Goal: Task Accomplishment & Management: Use online tool/utility

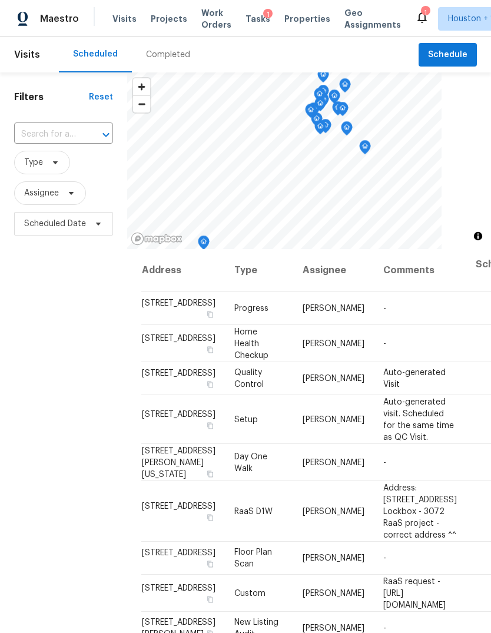
click at [156, 15] on span "Projects" at bounding box center [169, 19] width 36 height 12
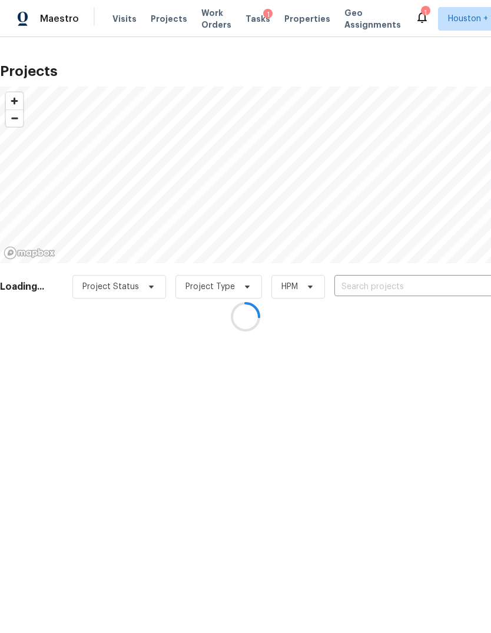
click at [425, 285] on div at bounding box center [245, 316] width 491 height 633
click at [427, 286] on div at bounding box center [245, 316] width 491 height 633
click at [429, 283] on div at bounding box center [245, 316] width 491 height 633
click at [428, 283] on div at bounding box center [245, 316] width 491 height 633
click at [437, 284] on div at bounding box center [245, 316] width 491 height 633
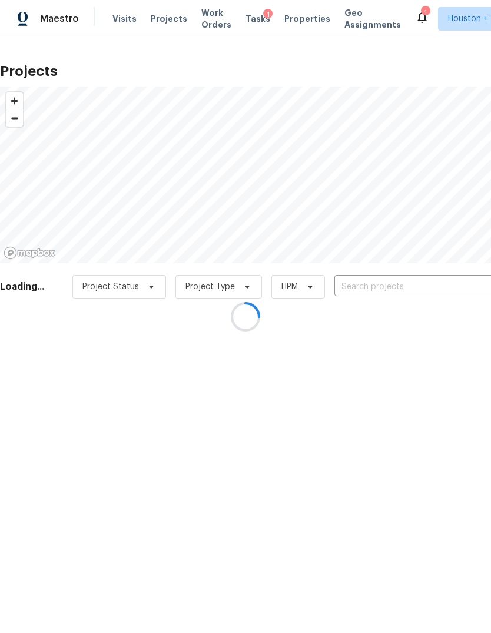
click at [439, 278] on div at bounding box center [245, 316] width 491 height 633
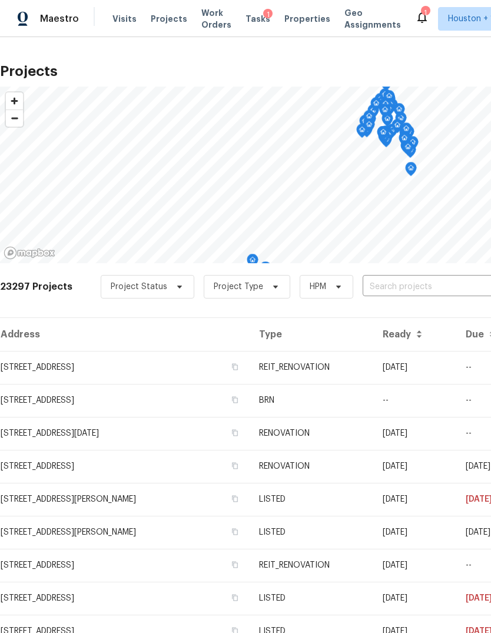
click at [434, 283] on input "text" at bounding box center [430, 287] width 135 height 18
type input "bent br"
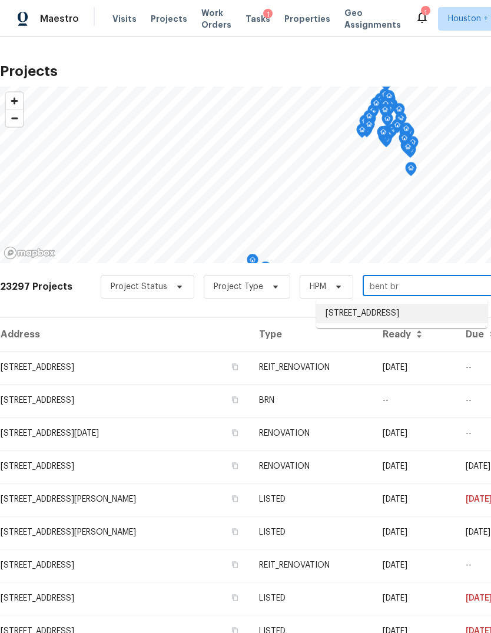
click at [459, 309] on li "3231 Bent Brook Way, Katy, TX 77449" at bounding box center [401, 313] width 171 height 19
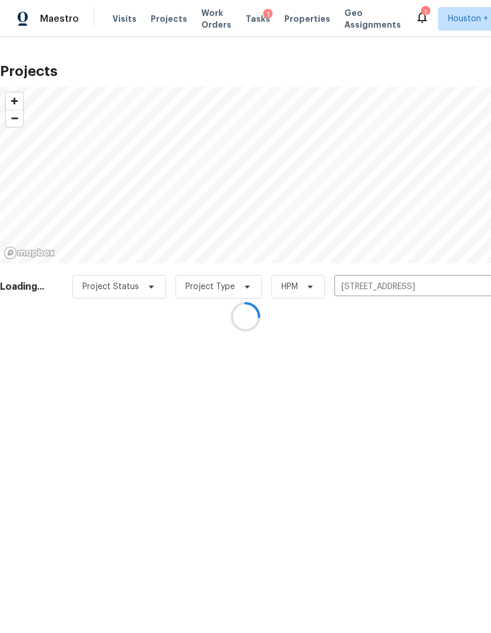
click at [28, 378] on div at bounding box center [245, 316] width 491 height 633
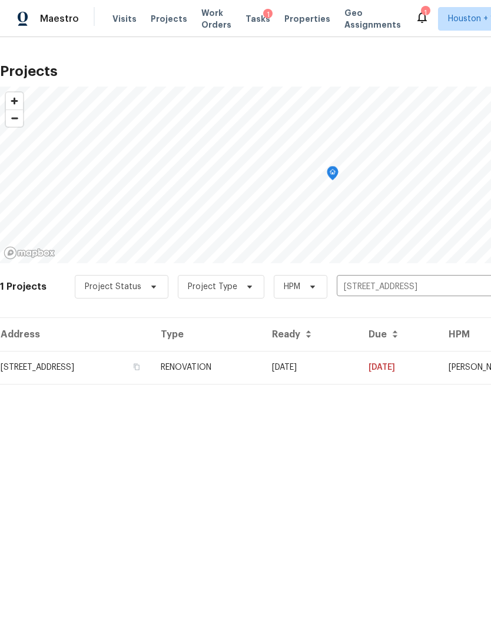
click at [32, 380] on td "3231 Bent Brook Way, Katy, TX 77449" at bounding box center [75, 367] width 151 height 33
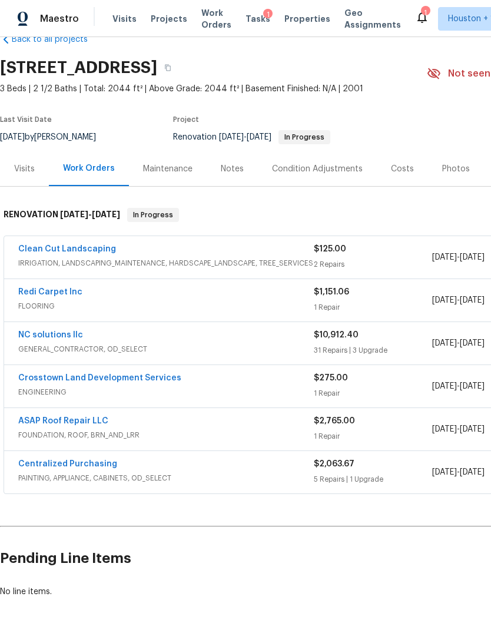
scroll to position [27, 0]
click at [28, 172] on div "Visits" at bounding box center [24, 169] width 21 height 12
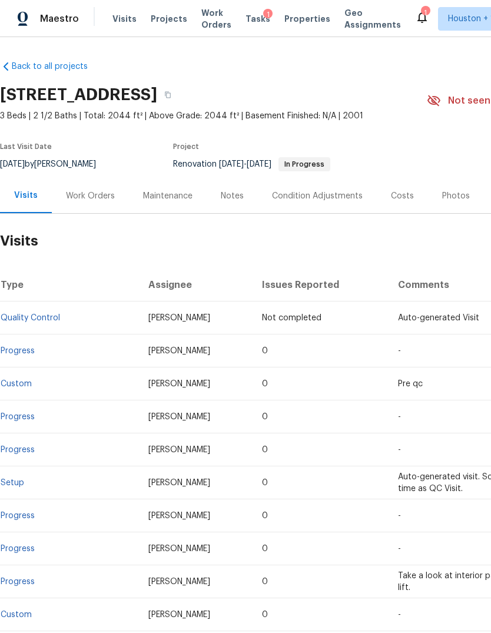
click at [230, 194] on div "Notes" at bounding box center [232, 196] width 23 height 12
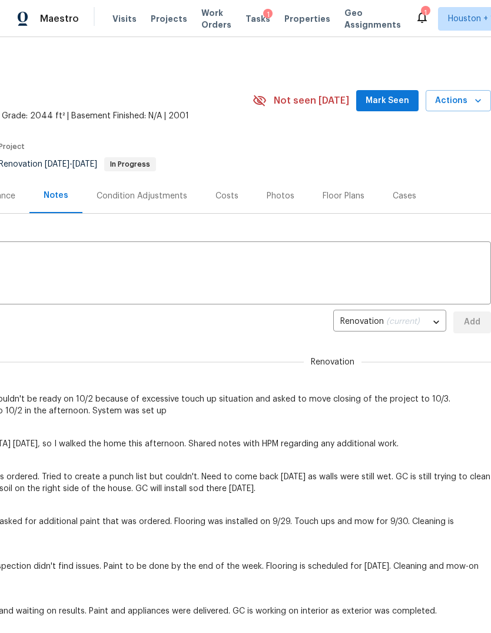
scroll to position [0, 174]
click at [468, 105] on span "Actions" at bounding box center [458, 101] width 47 height 15
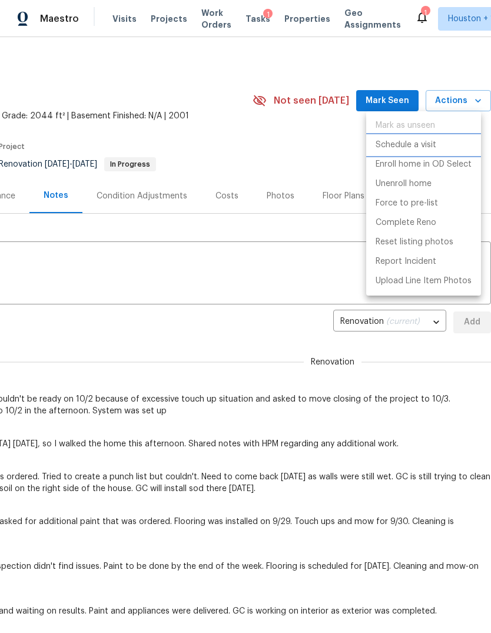
click at [418, 144] on p "Schedule a visit" at bounding box center [406, 145] width 61 height 12
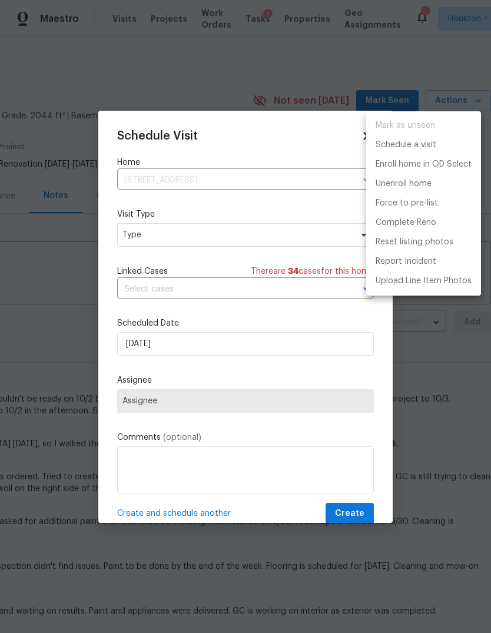
click at [303, 288] on div at bounding box center [245, 316] width 491 height 633
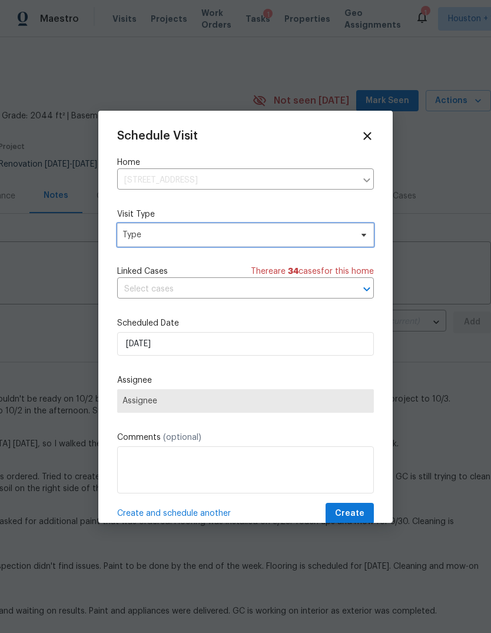
click at [333, 240] on span "Type" at bounding box center [236, 235] width 229 height 12
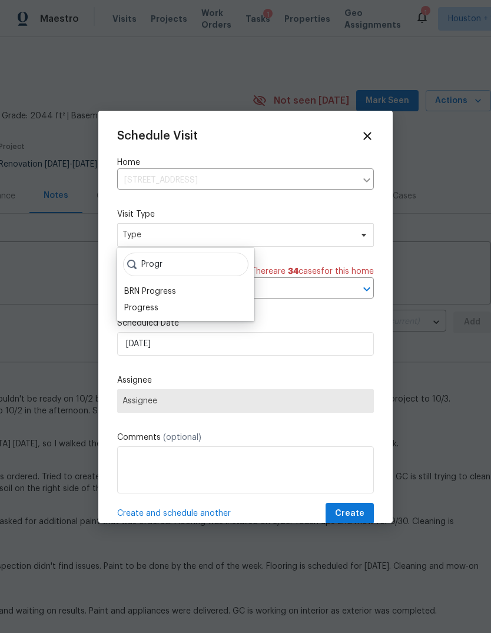
type input "Progr"
click at [144, 296] on div "BRN Progress" at bounding box center [150, 292] width 52 height 12
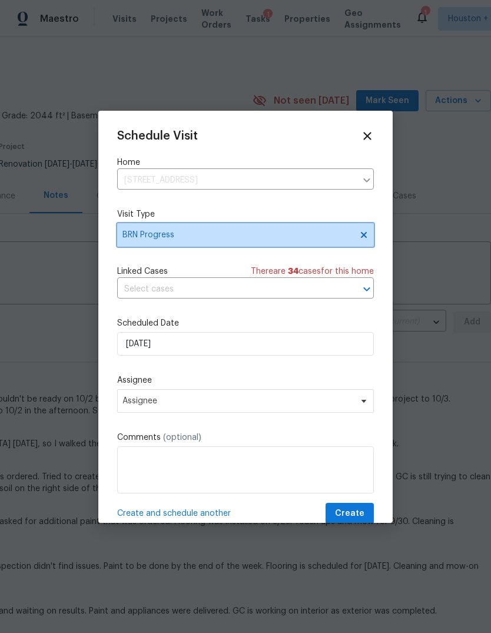
click at [151, 240] on span "BRN Progress" at bounding box center [236, 235] width 229 height 12
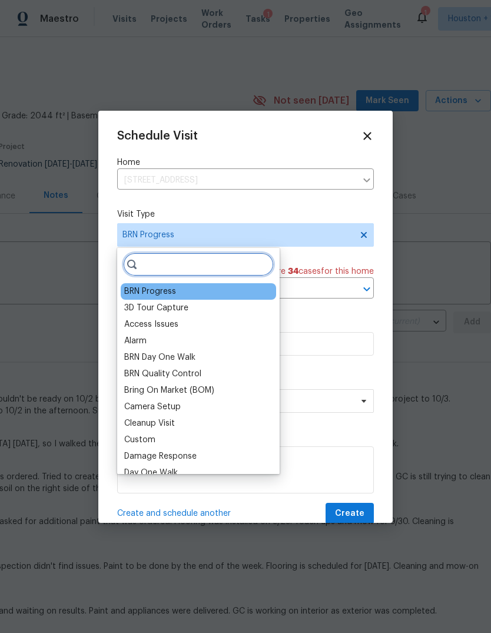
click at [174, 271] on input "search" at bounding box center [198, 265] width 151 height 24
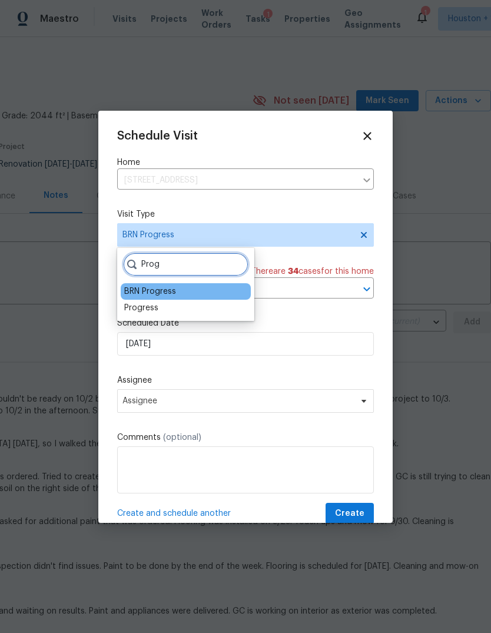
type input "Prog"
click at [133, 306] on div "Progress" at bounding box center [141, 308] width 34 height 12
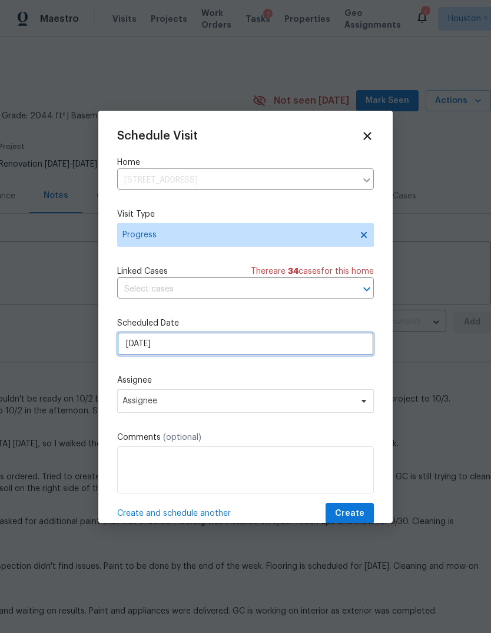
click at [138, 340] on input "10/2/2025" at bounding box center [245, 344] width 257 height 24
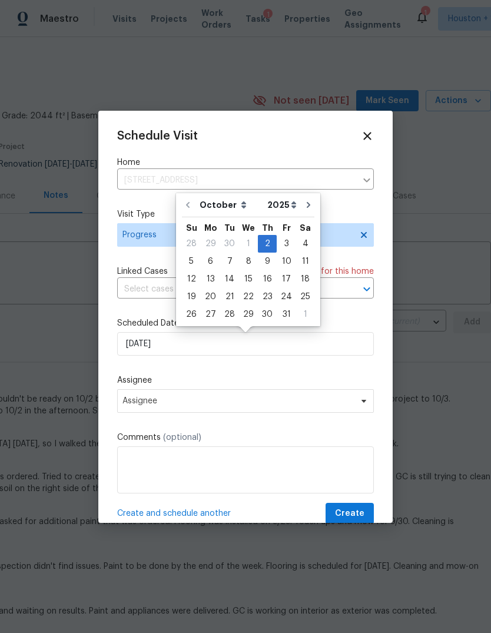
click at [352, 370] on div "Schedule Visit Home 3231 Bent Brook Way, Katy, TX 77449 ​ Visit Type Progress L…" at bounding box center [245, 327] width 257 height 395
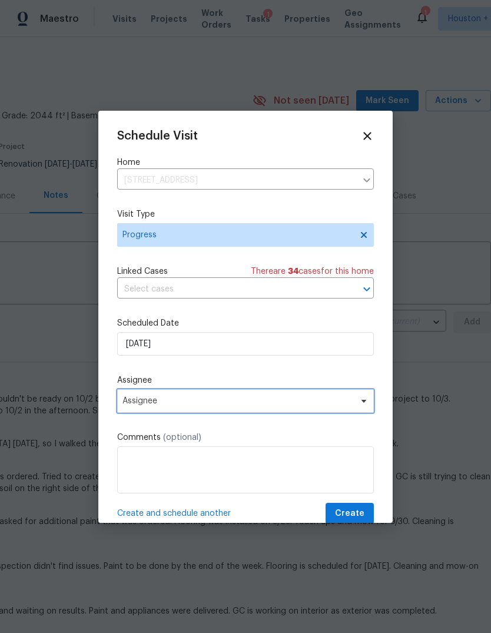
click at [348, 410] on span "Assignee" at bounding box center [245, 401] width 257 height 24
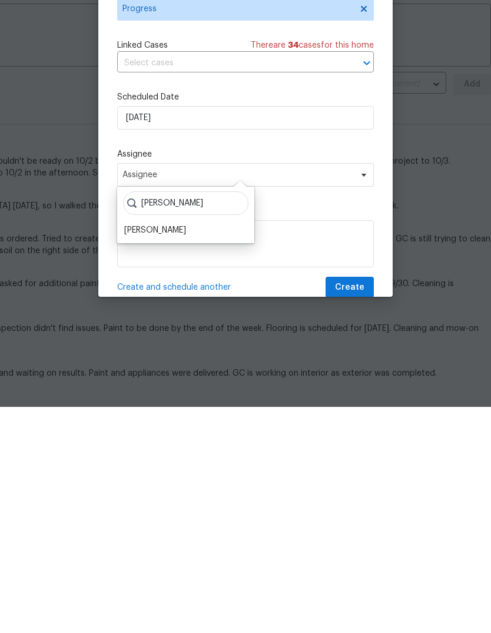
type input "Steve"
click at [140, 450] on div "[PERSON_NAME]" at bounding box center [155, 456] width 62 height 12
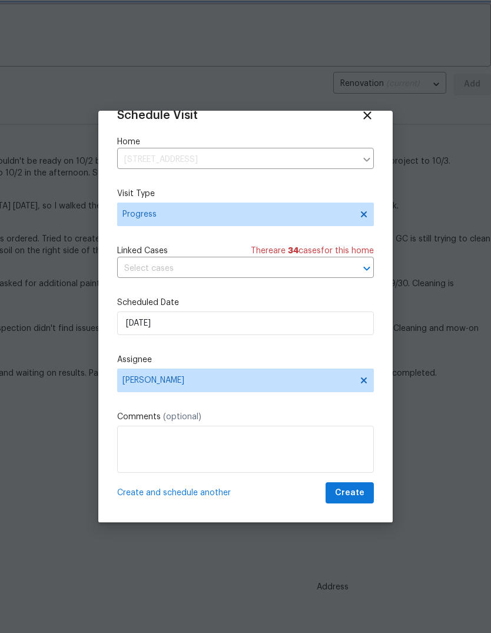
scroll to position [23, 0]
click at [357, 495] on span "Create" at bounding box center [349, 493] width 29 height 15
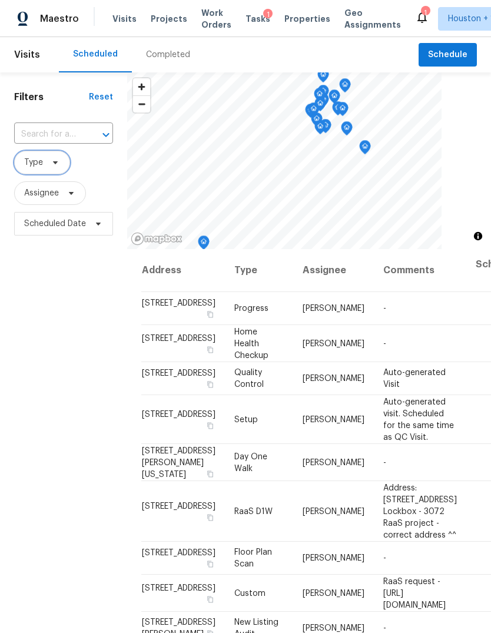
click at [35, 164] on span "Type" at bounding box center [33, 163] width 19 height 12
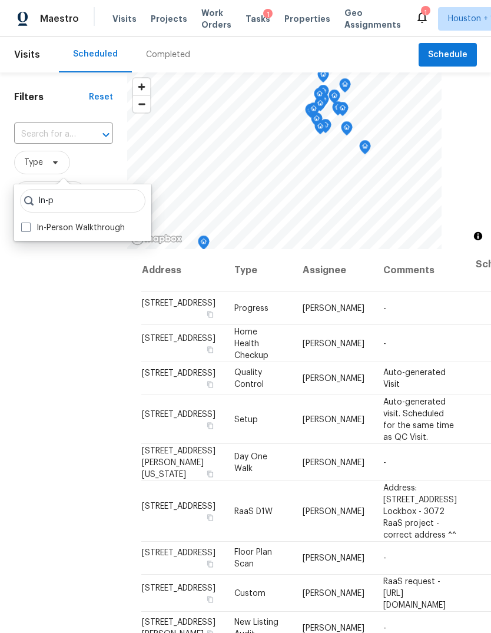
type input "In-p"
click at [39, 224] on label "In-Person Walkthrough" at bounding box center [73, 228] width 104 height 12
click at [29, 224] on input "In-Person Walkthrough" at bounding box center [25, 226] width 8 height 8
checkbox input "true"
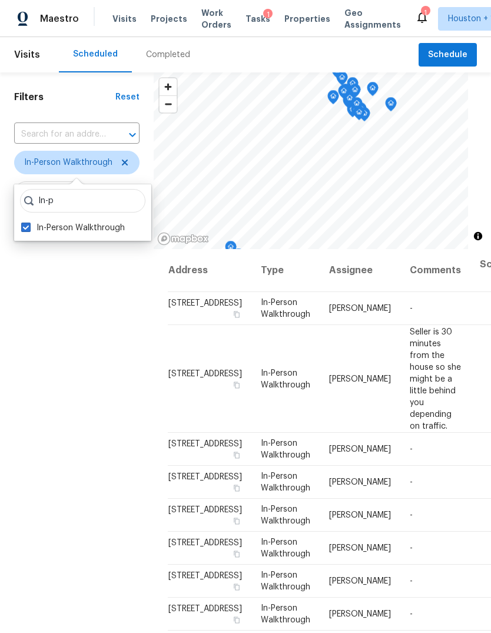
click at [43, 352] on div "Filters Reset ​ In-Person Walkthrough Assignee Scheduled Date" at bounding box center [77, 413] width 154 height 683
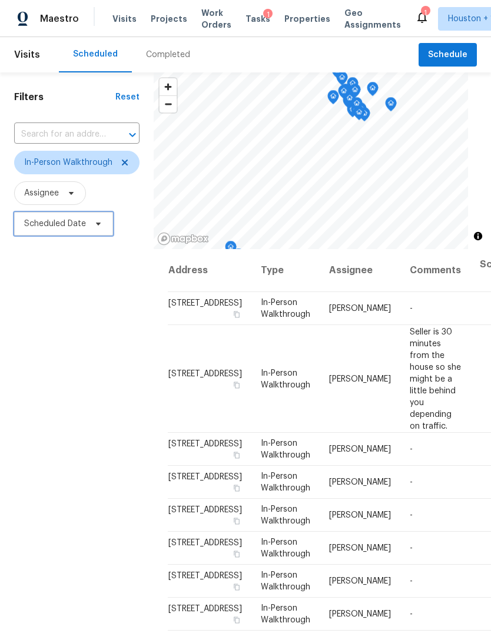
click at [46, 234] on span "Scheduled Date" at bounding box center [63, 224] width 99 height 24
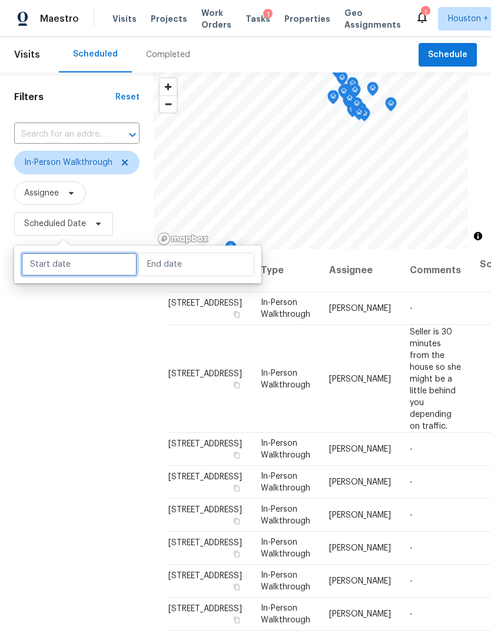
click at [51, 267] on input "text" at bounding box center [79, 265] width 116 height 24
select select "9"
select select "2025"
select select "10"
select select "2025"
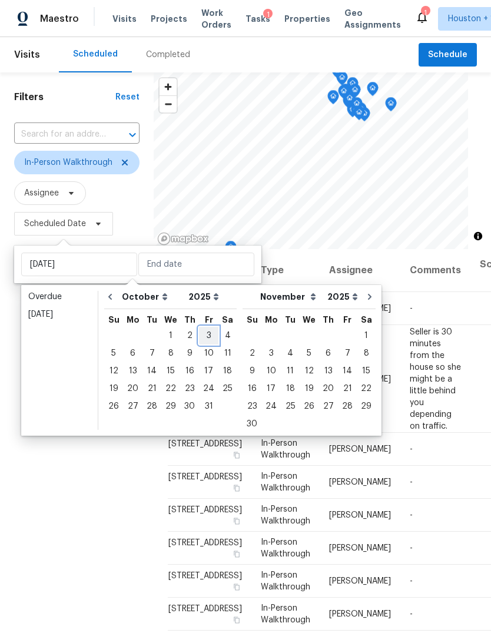
click at [203, 340] on div "3" at bounding box center [208, 335] width 19 height 16
type input "Fri, Oct 03"
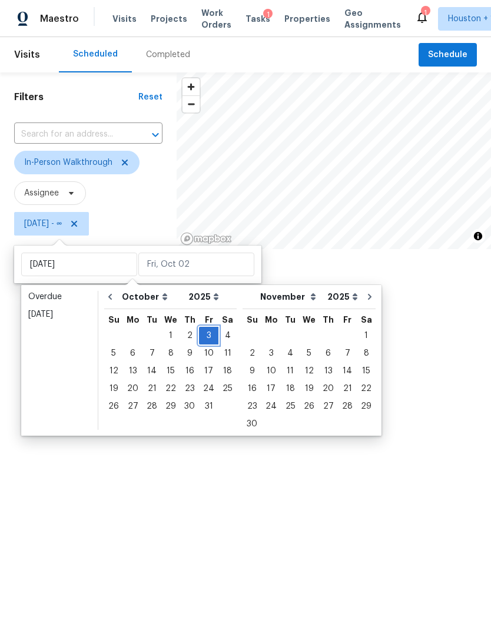
click at [200, 339] on div "3" at bounding box center [208, 335] width 19 height 16
type input "Fri, Oct 03"
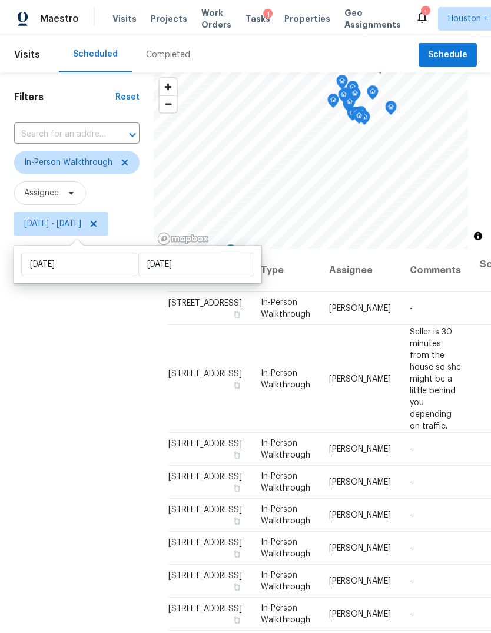
click at [72, 357] on div "Filters Reset ​ In-Person Walkthrough Assignee Fri, Oct 03 - Fri, Oct 03" at bounding box center [77, 413] width 154 height 683
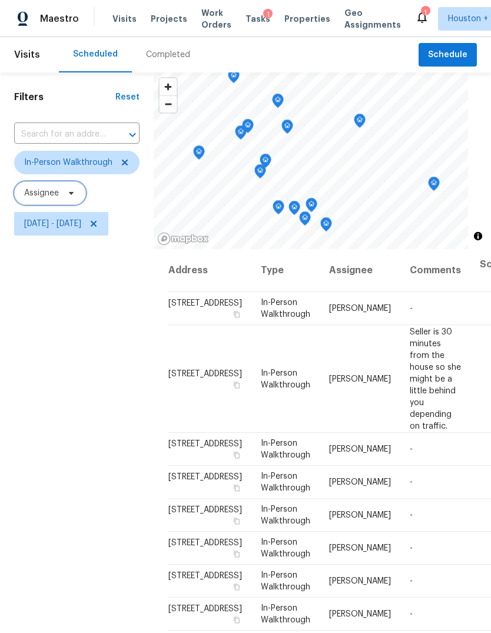
click at [57, 205] on span "Assignee" at bounding box center [50, 193] width 72 height 24
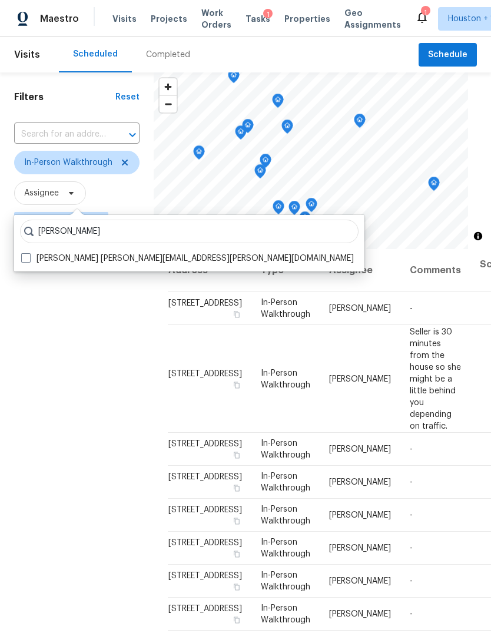
type input "[PERSON_NAME]"
click at [34, 263] on label "Steven Rosas steven.rosas@opendoor.com" at bounding box center [187, 259] width 333 height 12
click at [29, 260] on input "Steven Rosas steven.rosas@opendoor.com" at bounding box center [25, 257] width 8 height 8
checkbox input "true"
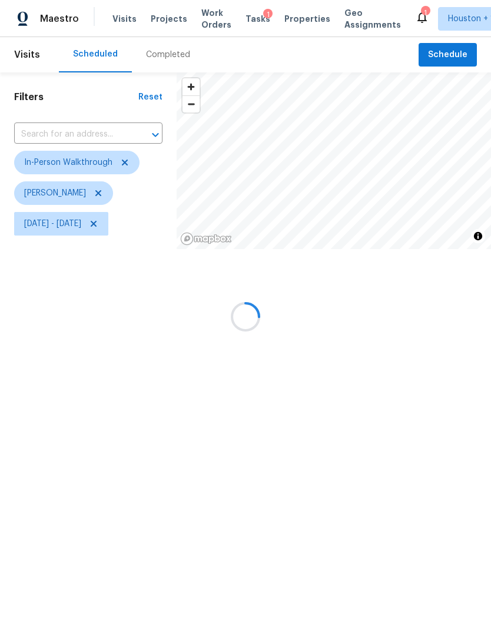
click at [40, 351] on div at bounding box center [245, 316] width 491 height 633
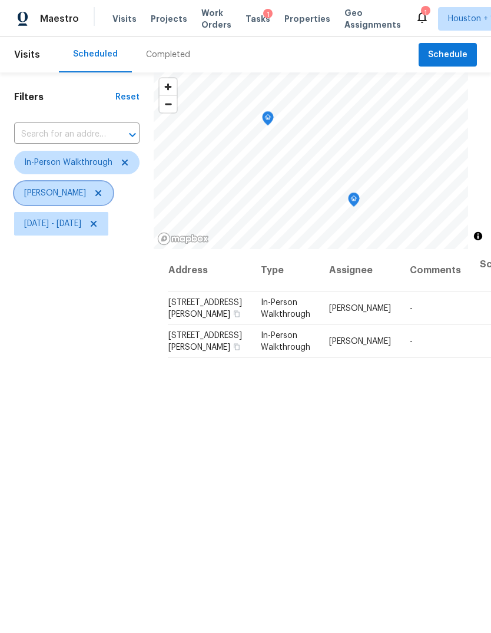
click at [94, 194] on icon at bounding box center [98, 192] width 9 height 9
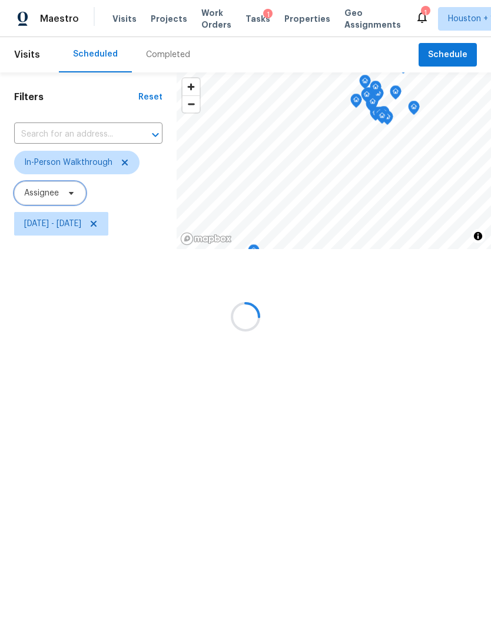
click at [35, 197] on span "Assignee" at bounding box center [41, 193] width 35 height 12
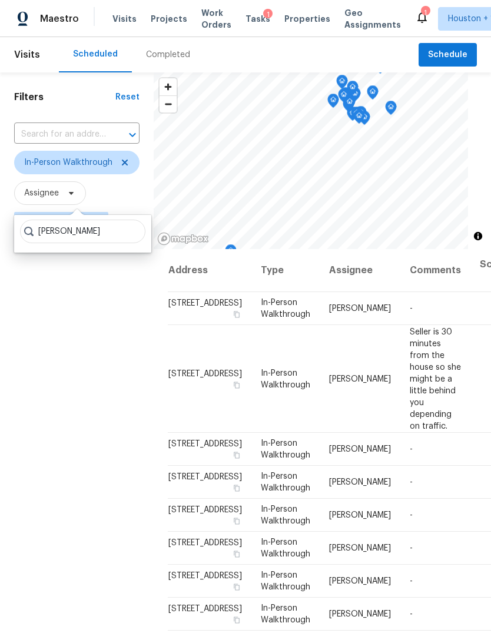
type input "Maria zakharnitskaia"
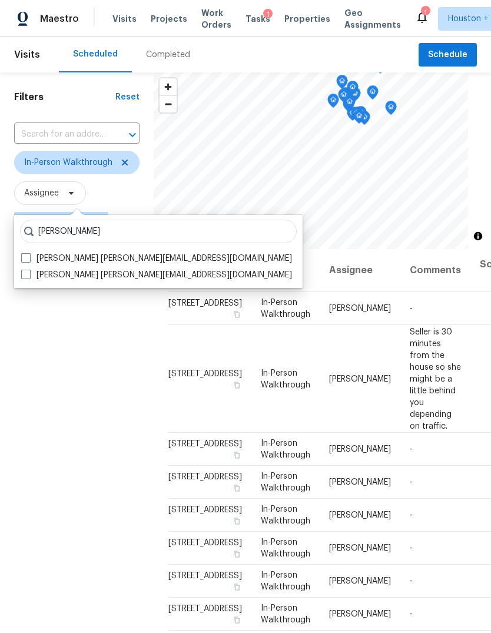
click at [36, 280] on label "Maria Zakharnitskaia maria.zakharnitskaia@opendoor.com" at bounding box center [156, 275] width 271 height 12
click at [29, 277] on input "Maria Zakharnitskaia maria.zakharnitskaia@opendoor.com" at bounding box center [25, 273] width 8 height 8
checkbox input "true"
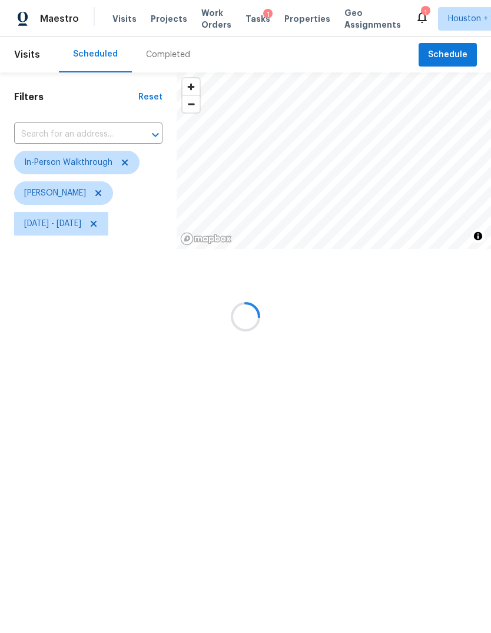
click at [54, 452] on div at bounding box center [245, 316] width 491 height 633
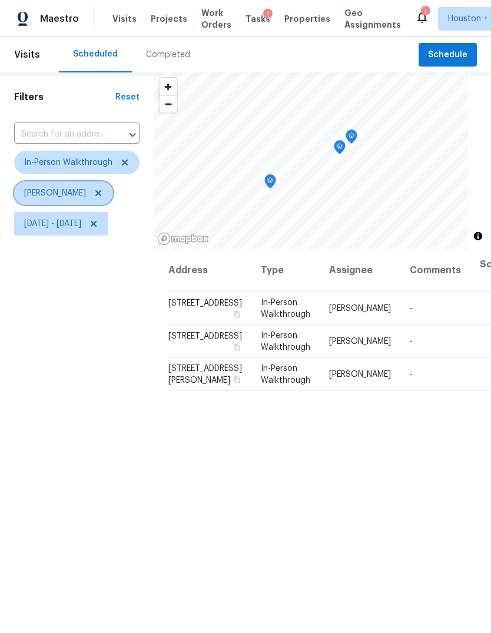
click at [103, 196] on icon at bounding box center [98, 192] width 9 height 9
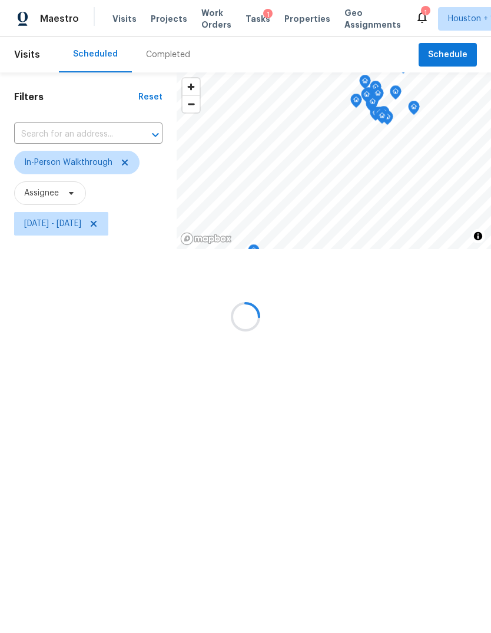
click at [42, 192] on div at bounding box center [245, 316] width 491 height 633
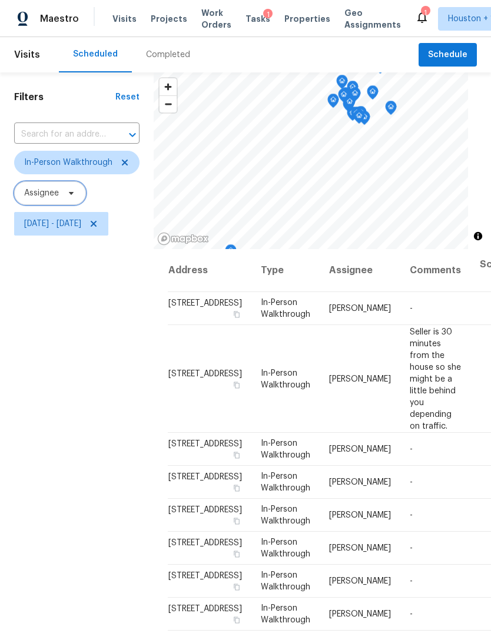
click at [41, 198] on span "Assignee" at bounding box center [41, 193] width 35 height 12
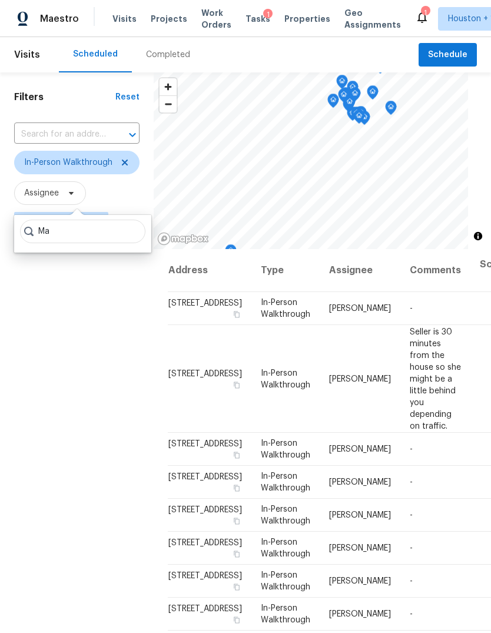
type input "M"
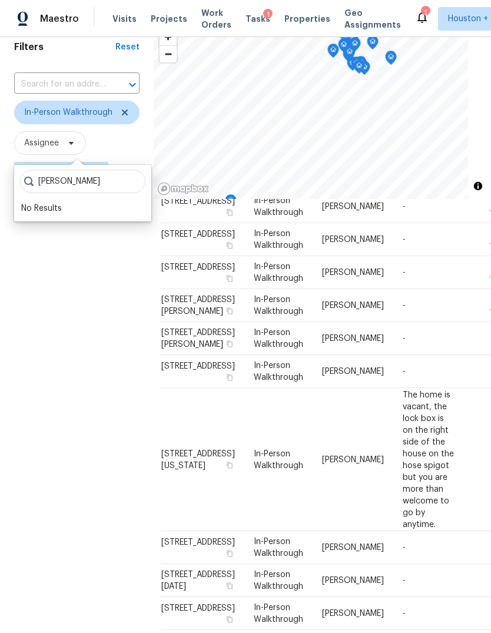
scroll to position [577, 6]
click at [77, 177] on input "Joe Wolfe" at bounding box center [82, 182] width 125 height 24
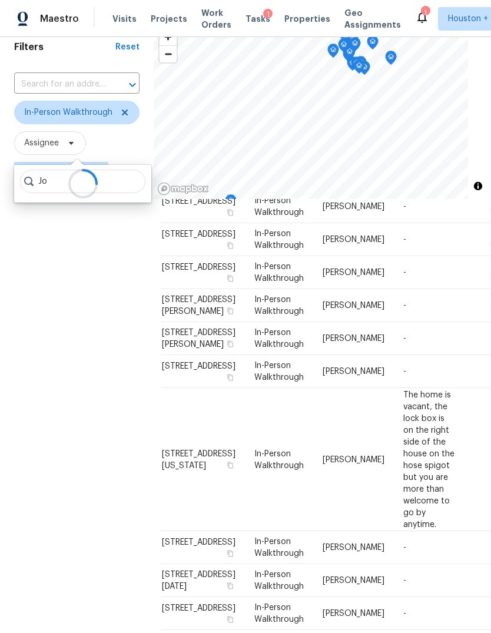
type input "J"
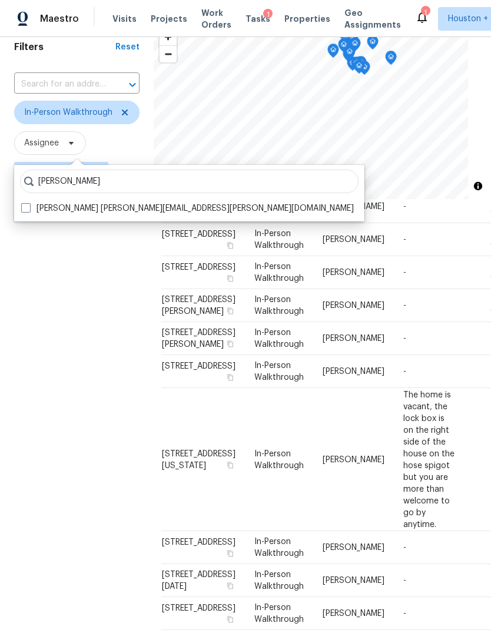
type input "Joseph wolfe"
click at [30, 210] on span at bounding box center [25, 207] width 9 height 9
click at [29, 210] on input "Joseph Wolfe joseph.wolfe@opendoor.com" at bounding box center [25, 207] width 8 height 8
checkbox input "true"
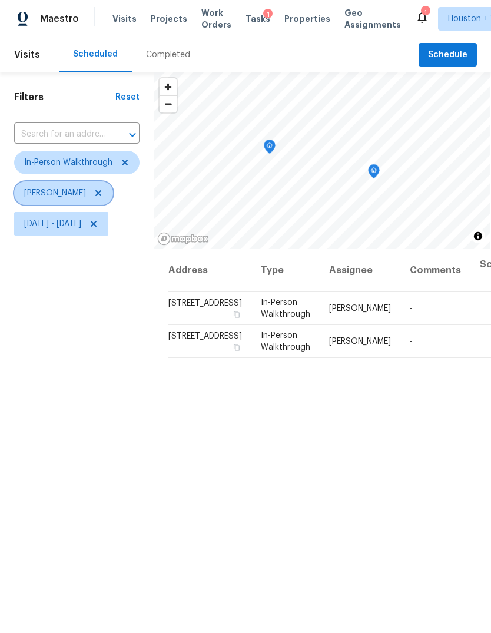
click at [94, 198] on icon at bounding box center [98, 192] width 9 height 9
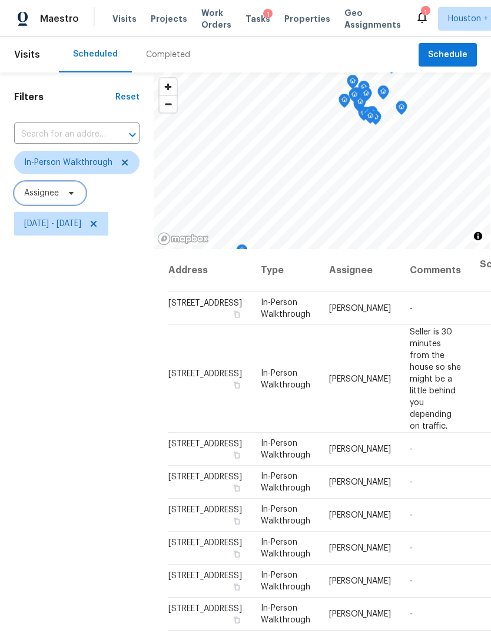
click at [46, 200] on span "Assignee" at bounding box center [50, 193] width 72 height 24
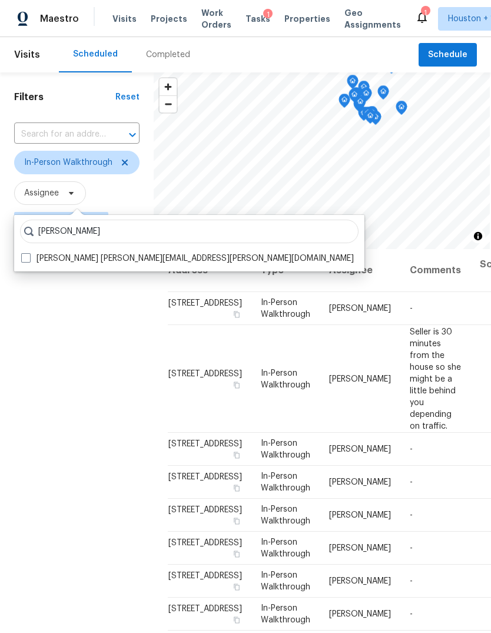
type input "Tyler waltz"
click at [30, 253] on span at bounding box center [25, 257] width 9 height 9
click at [29, 253] on input "Tyler Waltz tyler.waltz@opendoor.com" at bounding box center [25, 257] width 8 height 8
checkbox input "true"
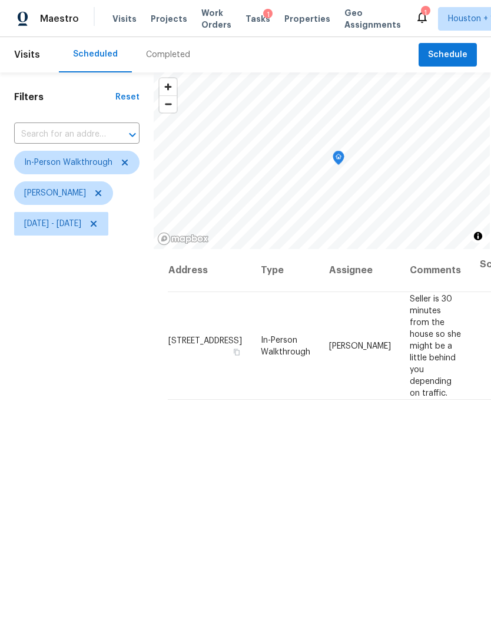
click at [434, 456] on div "Address Type Assignee Comments Scheduled Date ↑ 25767 Chestnut Ln, Splendora, T…" at bounding box center [322, 502] width 337 height 506
click at [43, 191] on span "Tyler Waltz" at bounding box center [55, 193] width 62 height 12
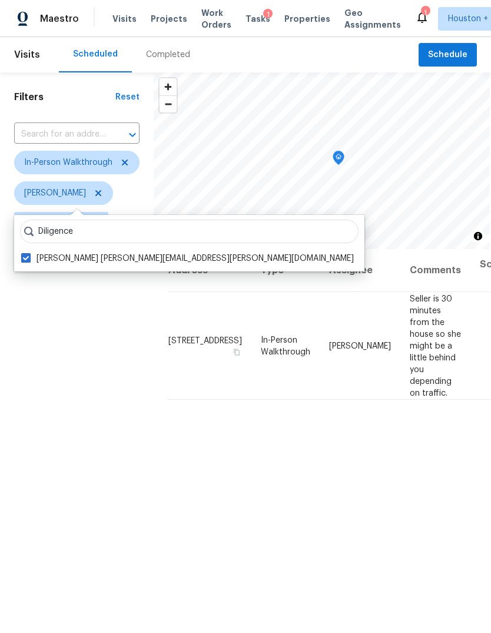
type input "Diligence"
click at [34, 337] on div "Filters Reset ​ In-Person Walkthrough Tyler Waltz Fri, Oct 03 - Fri, Oct 03" at bounding box center [77, 413] width 154 height 683
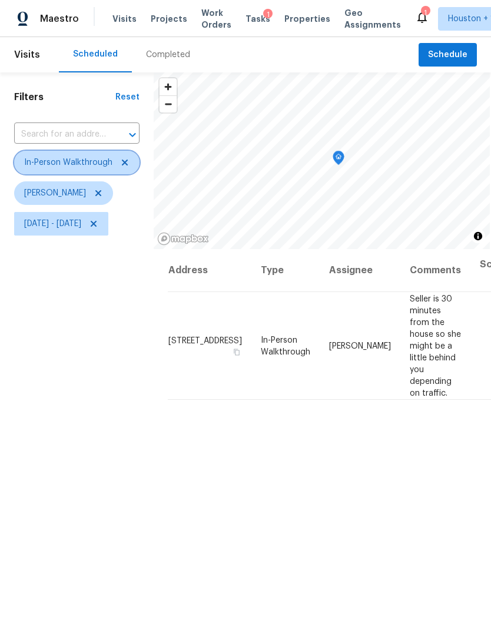
click at [41, 171] on span "In-Person Walkthrough" at bounding box center [76, 163] width 125 height 24
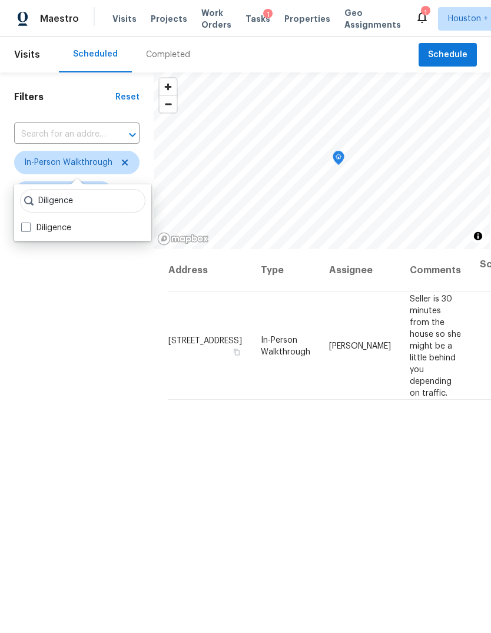
type input "Diligence"
click at [31, 230] on label "Diligence" at bounding box center [46, 228] width 50 height 12
click at [29, 230] on input "Diligence" at bounding box center [25, 226] width 8 height 8
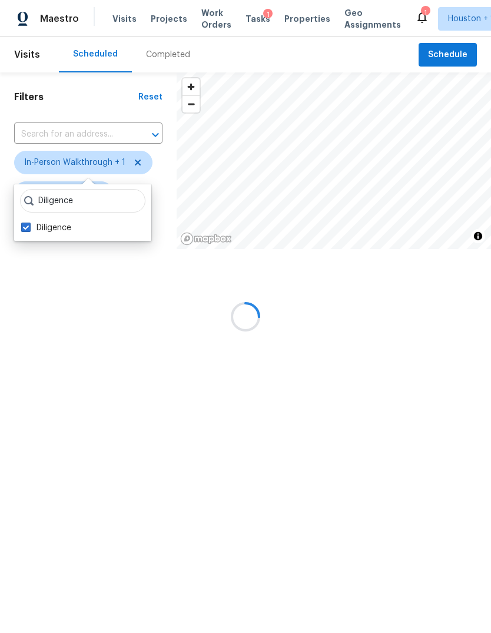
click at [39, 232] on label "Diligence" at bounding box center [46, 228] width 50 height 12
click at [29, 230] on input "Diligence" at bounding box center [25, 226] width 8 height 8
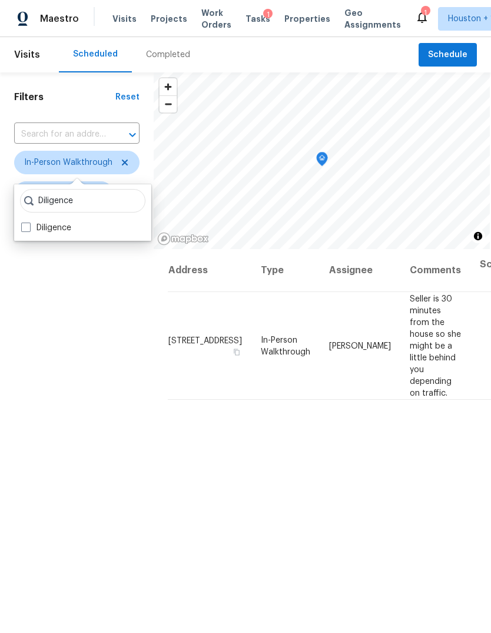
click at [39, 231] on label "Diligence" at bounding box center [46, 228] width 50 height 12
click at [29, 230] on input "Diligence" at bounding box center [25, 226] width 8 height 8
checkbox input "true"
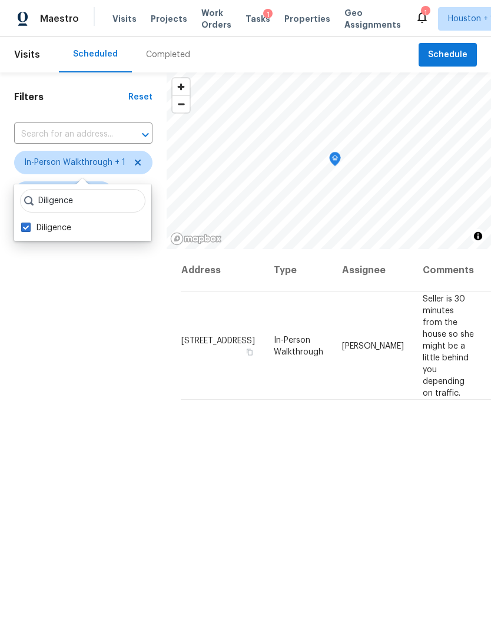
click at [69, 349] on div "Filters Reset ​ In-Person Walkthrough + 1 Tyler Waltz Fri, Oct 03 - Fri, Oct 03" at bounding box center [83, 413] width 167 height 683
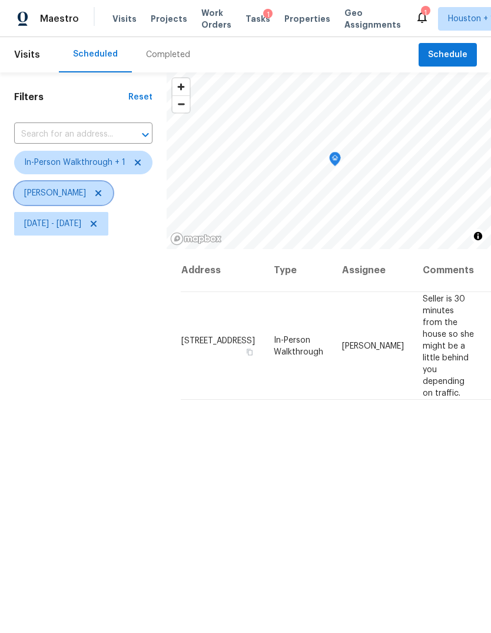
click at [95, 196] on icon at bounding box center [98, 193] width 6 height 6
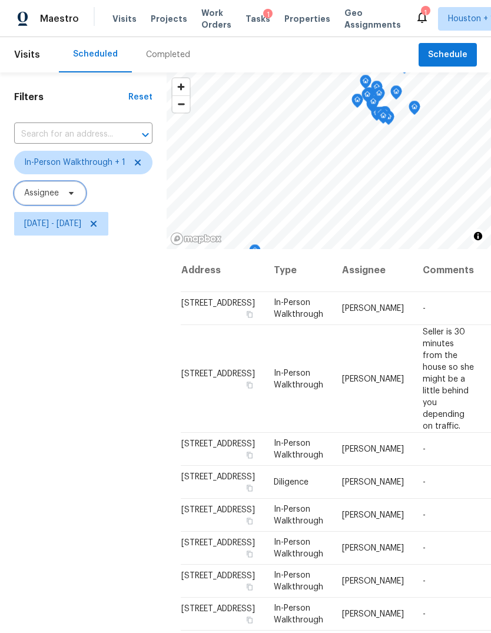
click at [59, 192] on span "Assignee" at bounding box center [41, 193] width 35 height 12
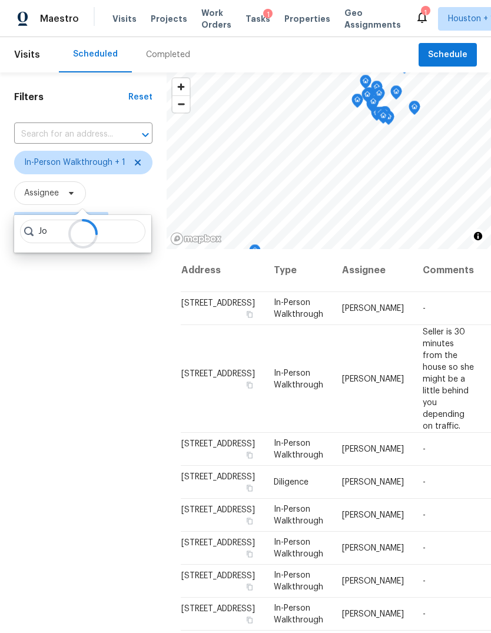
type input "J"
click at [58, 356] on div "Filters Reset ​ In-Person Walkthrough + 1 Assignee Fri, Oct 03 - Fri, Oct 03" at bounding box center [83, 413] width 167 height 683
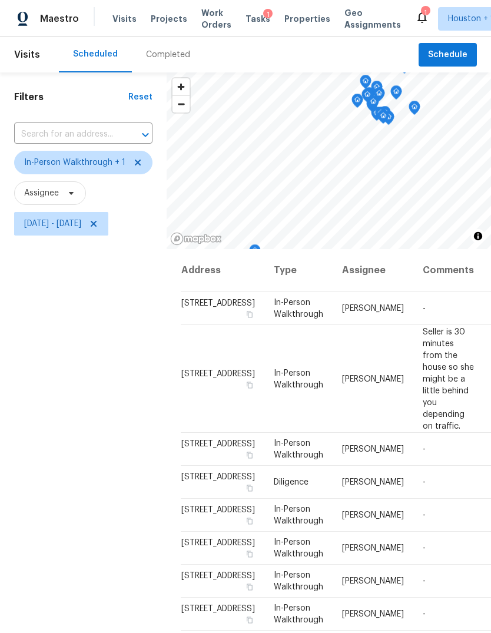
click at [58, 353] on div "Filters Reset ​ In-Person Walkthrough + 1 Assignee Fri, Oct 03 - Fri, Oct 03" at bounding box center [83, 413] width 167 height 683
click at [98, 228] on icon at bounding box center [93, 223] width 9 height 9
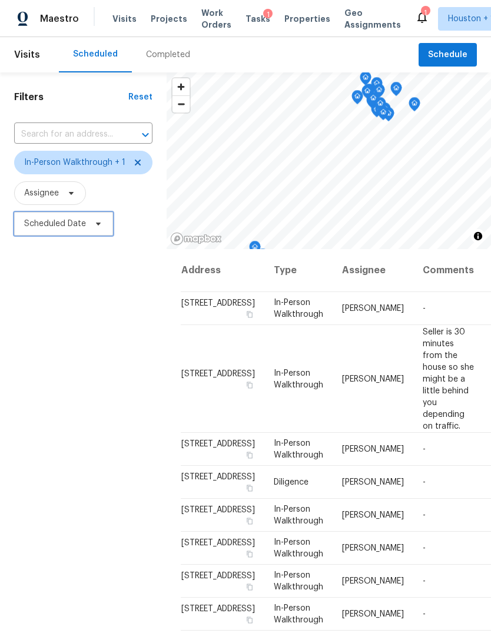
click at [68, 228] on span "Scheduled Date" at bounding box center [55, 224] width 62 height 12
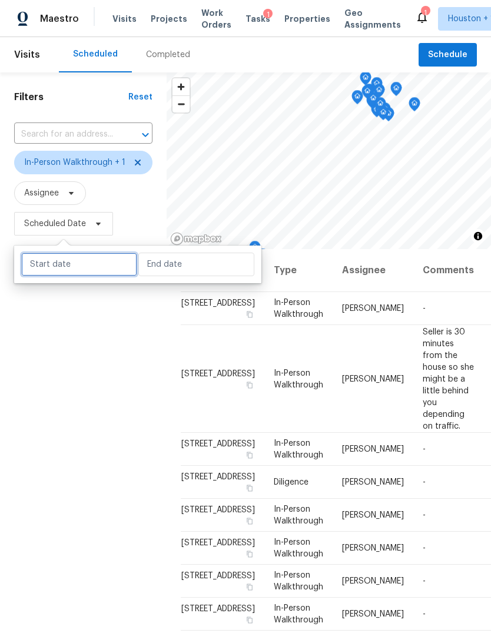
click at [114, 267] on input "text" at bounding box center [79, 265] width 116 height 24
select select "9"
select select "2025"
select select "10"
select select "2025"
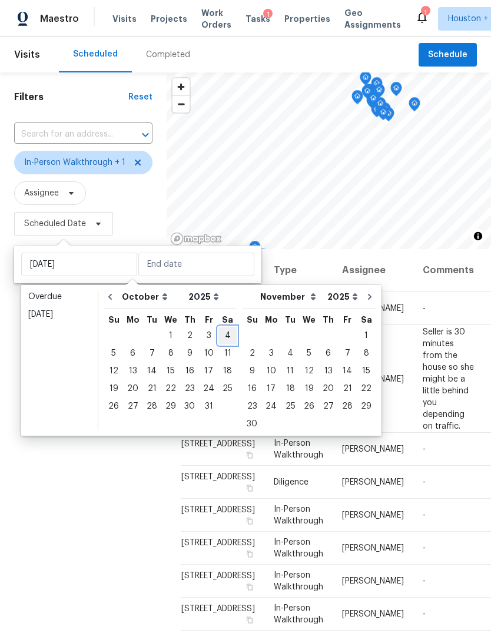
click at [218, 334] on div "4" at bounding box center [227, 335] width 18 height 16
type input "Sat, Oct 04"
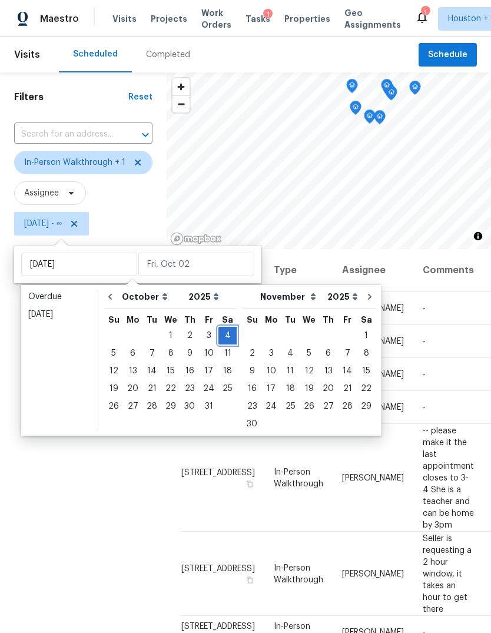
click at [226, 337] on div "4" at bounding box center [227, 335] width 18 height 16
type input "Sat, Oct 04"
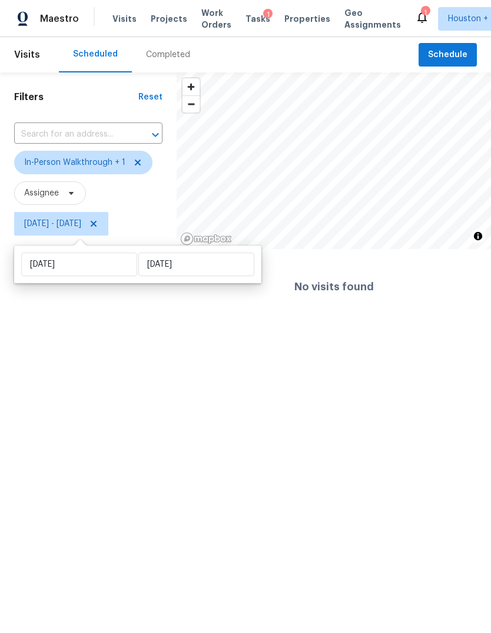
click at [48, 324] on html "Maestro Visits Projects Work Orders Tasks 1 Properties Geo Assignments 1 Housto…" at bounding box center [245, 162] width 491 height 324
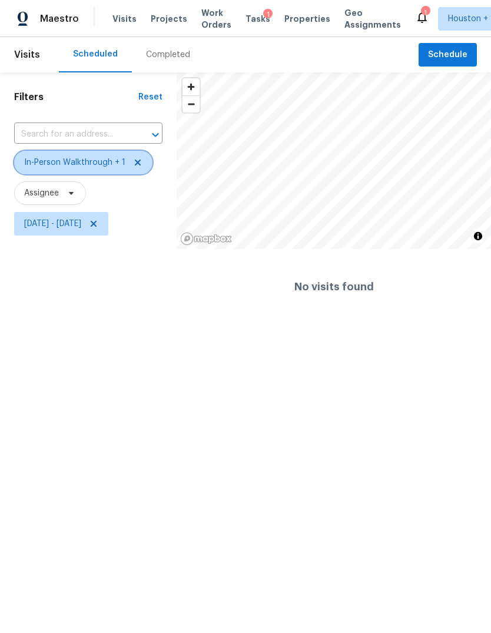
click at [38, 162] on span "In-Person Walkthrough + 1" at bounding box center [74, 163] width 101 height 12
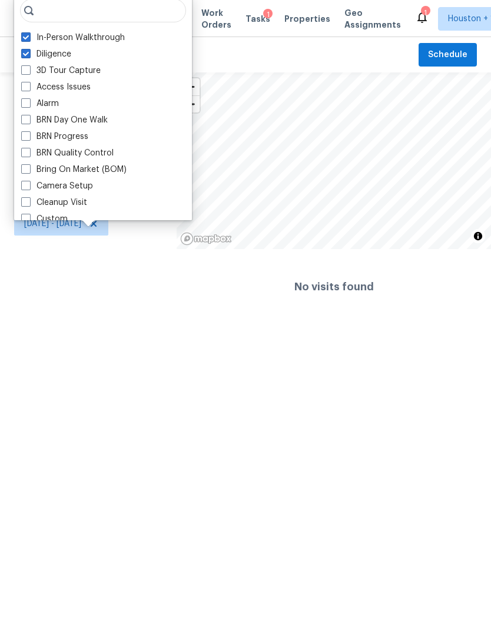
click at [35, 263] on div "Filters Reset ​ In-Person Walkthrough + 1 Assignee Sat, Oct 04 - Sat, Oct 04" at bounding box center [88, 198] width 177 height 252
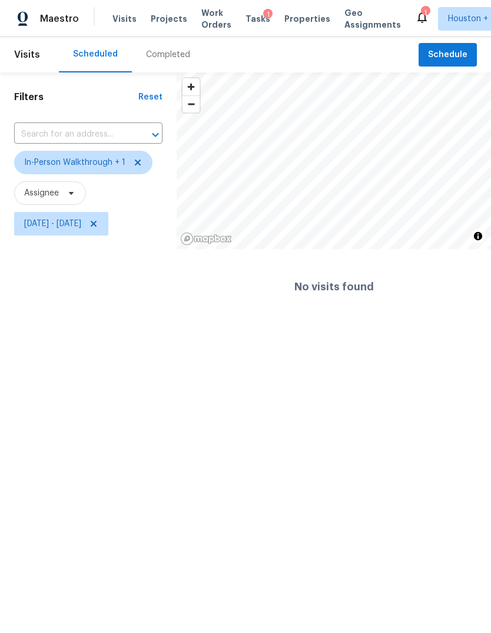
click at [28, 12] on img at bounding box center [23, 19] width 11 height 15
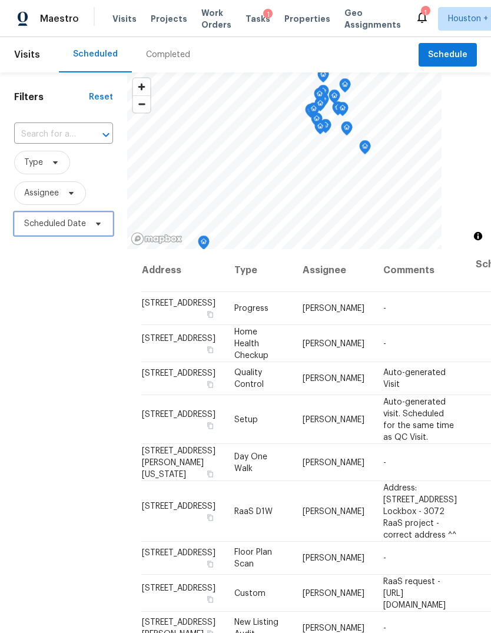
click at [36, 225] on span "Scheduled Date" at bounding box center [55, 224] width 62 height 12
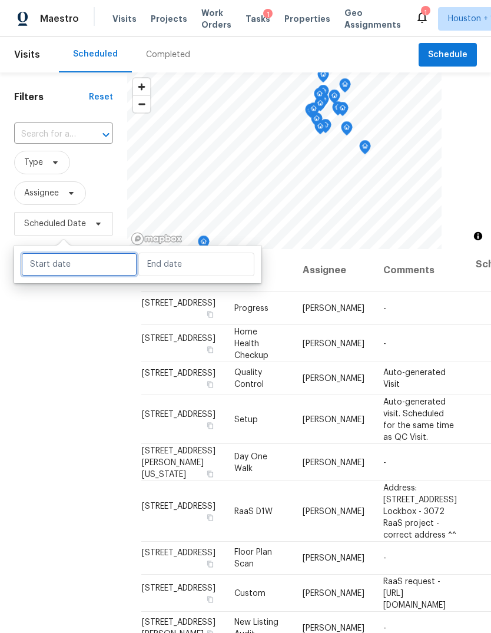
click at [65, 258] on input "text" at bounding box center [79, 265] width 116 height 24
select select "9"
select select "2025"
select select "10"
select select "2025"
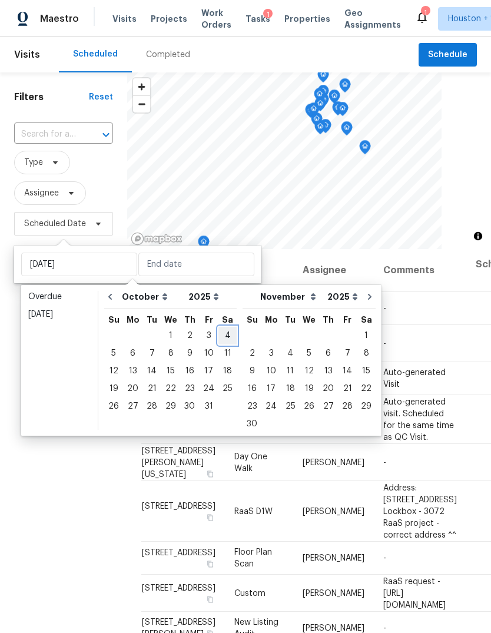
click at [221, 336] on div "4" at bounding box center [227, 335] width 18 height 16
type input "Sat, Oct 04"
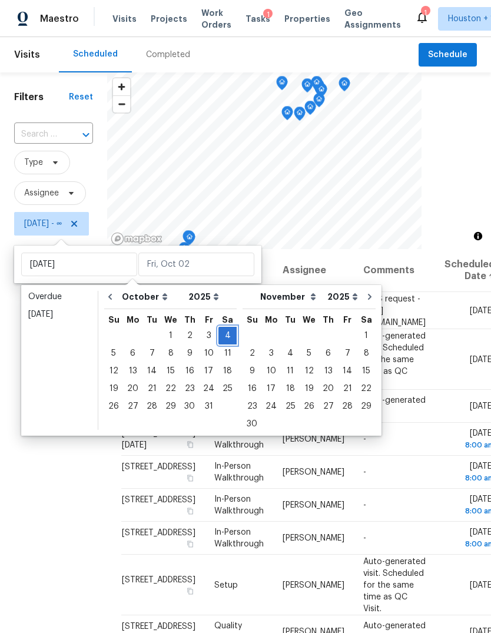
click at [221, 332] on div "4" at bounding box center [227, 335] width 18 height 16
type input "Sat, Oct 04"
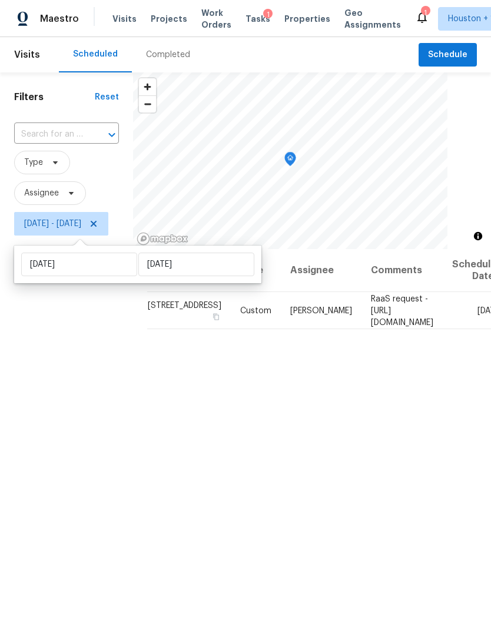
click at [45, 399] on div "Filters Reset ​ Type Assignee Sat, Oct 04 - Sat, Oct 04" at bounding box center [66, 413] width 133 height 683
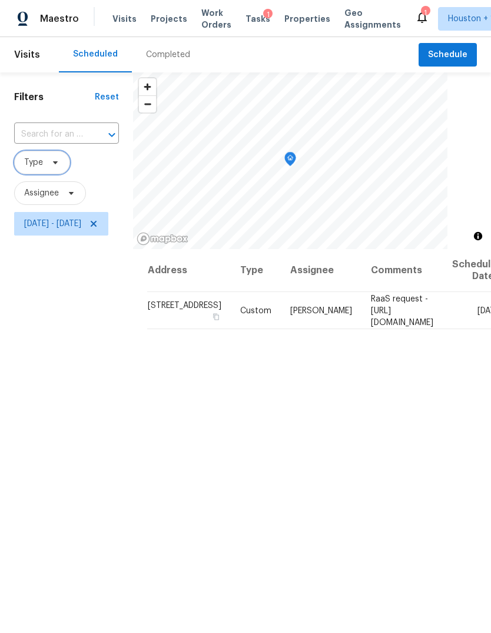
click at [31, 165] on span "Type" at bounding box center [33, 163] width 19 height 12
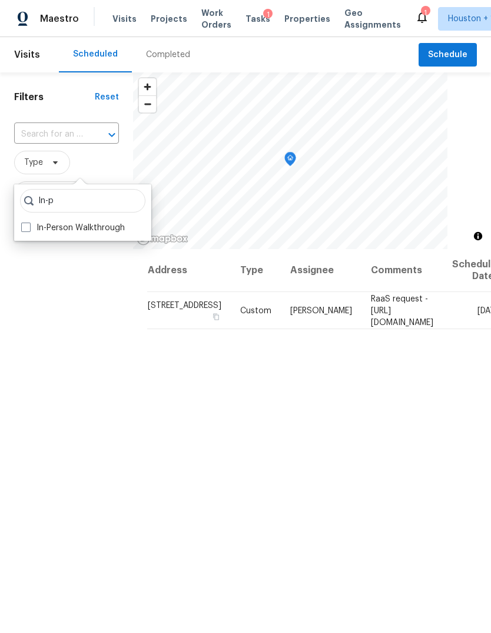
type input "In-p"
click at [34, 233] on label "In-Person Walkthrough" at bounding box center [73, 228] width 104 height 12
click at [29, 230] on input "In-Person Walkthrough" at bounding box center [25, 226] width 8 height 8
checkbox input "true"
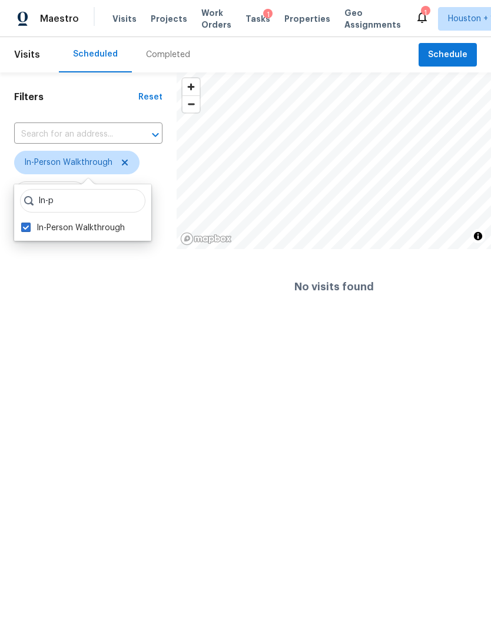
click at [38, 324] on html "Maestro Visits Projects Work Orders Tasks 1 Properties Geo Assignments 1 Housto…" at bounding box center [245, 162] width 491 height 324
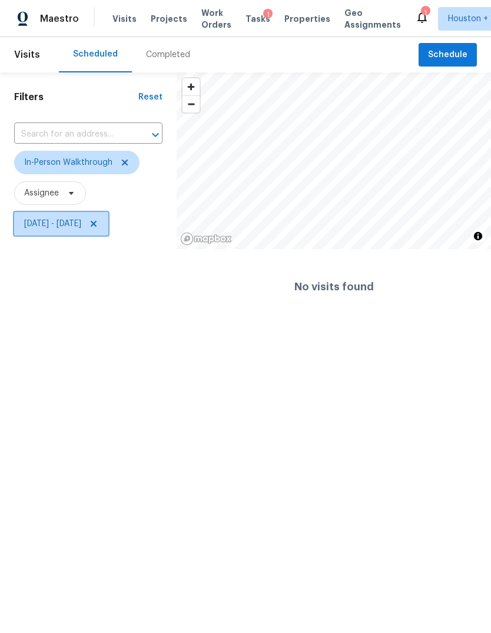
click at [98, 222] on icon at bounding box center [93, 223] width 9 height 9
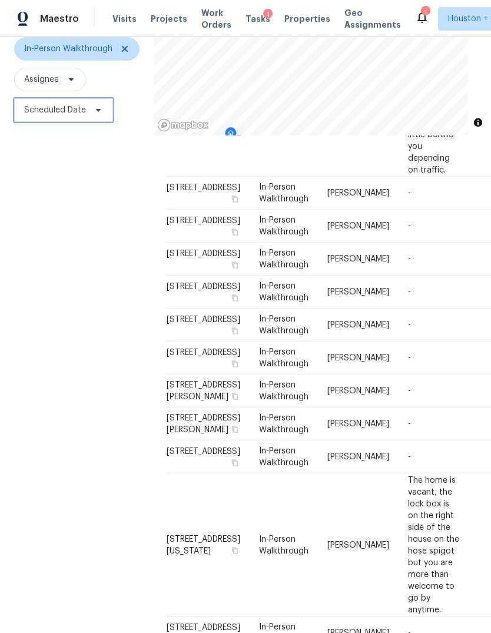
scroll to position [133, 0]
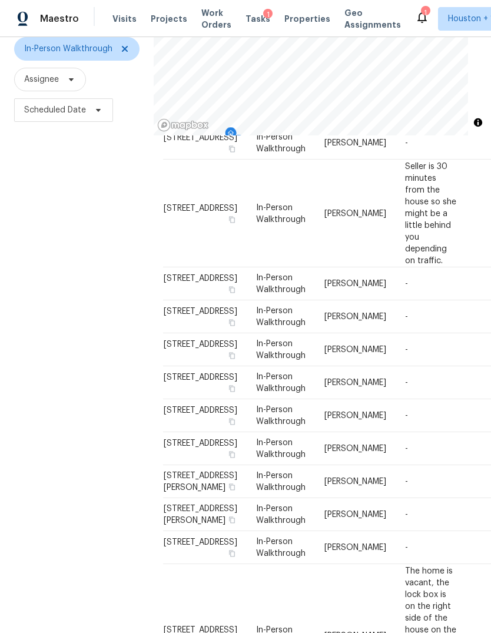
click at [67, 321] on div "Filters Reset ​ In-Person Walkthrough Assignee Scheduled Date" at bounding box center [77, 300] width 154 height 683
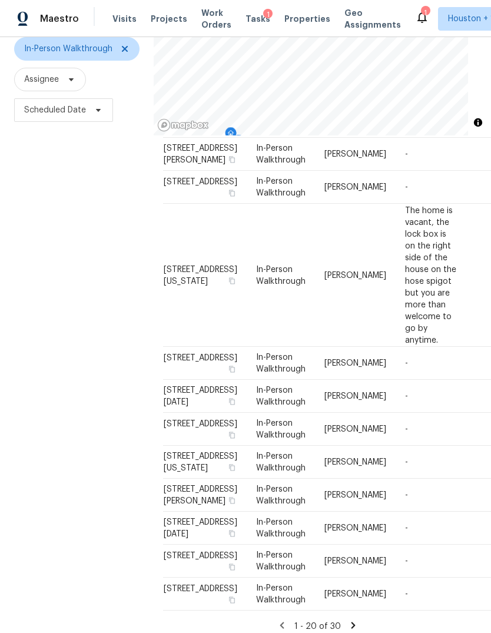
scroll to position [44, 0]
click at [354, 620] on icon at bounding box center [353, 625] width 11 height 11
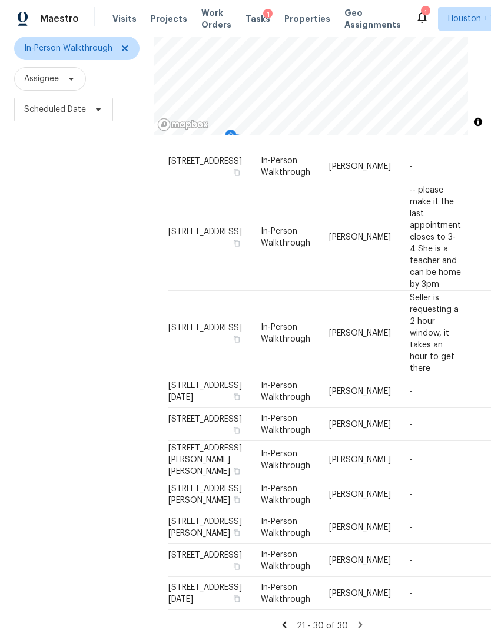
scroll to position [114, 0]
